Goal: Information Seeking & Learning: Learn about a topic

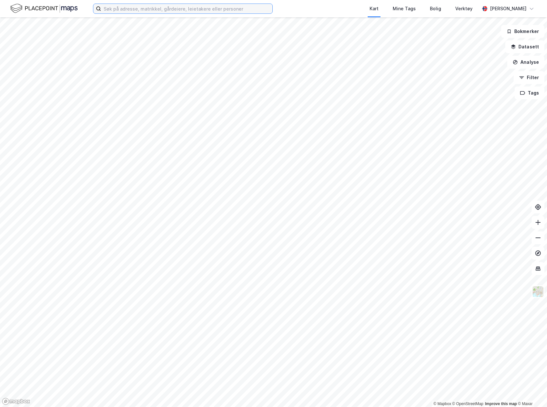
click at [134, 10] on input at bounding box center [186, 9] width 171 height 10
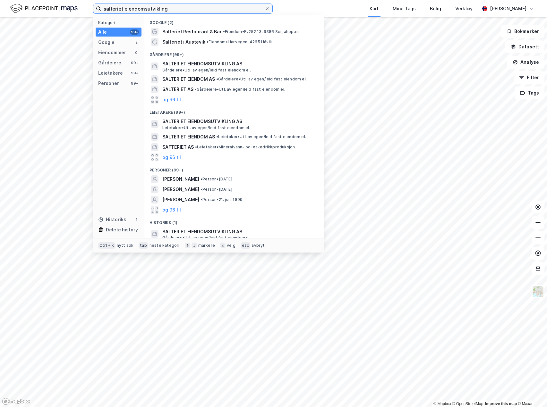
type input "salteriet eiendomsutvikling"
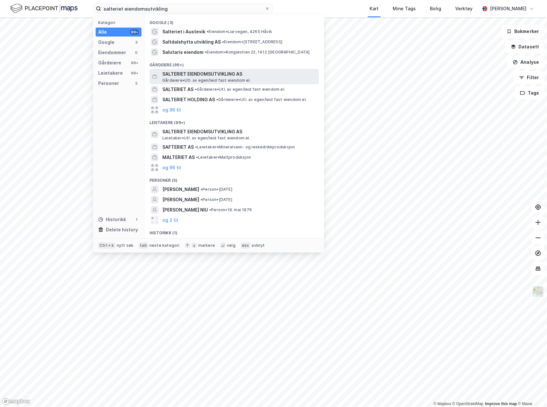
click at [187, 79] on span "Gårdeiere • Utl. av egen/leid fast eiendom el." at bounding box center [206, 80] width 88 height 5
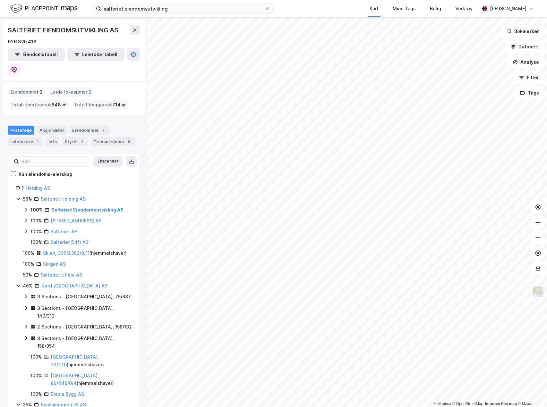
click at [25, 207] on icon at bounding box center [25, 209] width 5 height 5
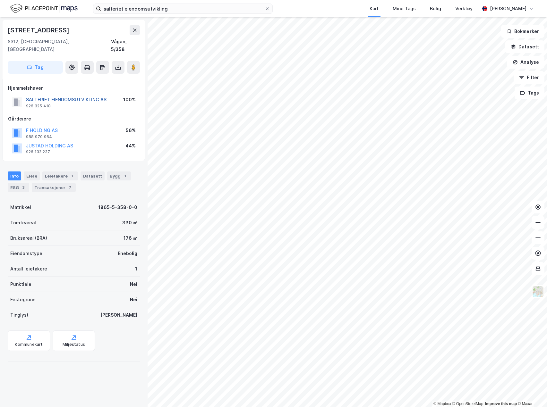
click at [0, 0] on button "SALTERIET EIENDOMSUTVIKLING AS" at bounding box center [0, 0] width 0 height 0
